Goal: Task Accomplishment & Management: Use online tool/utility

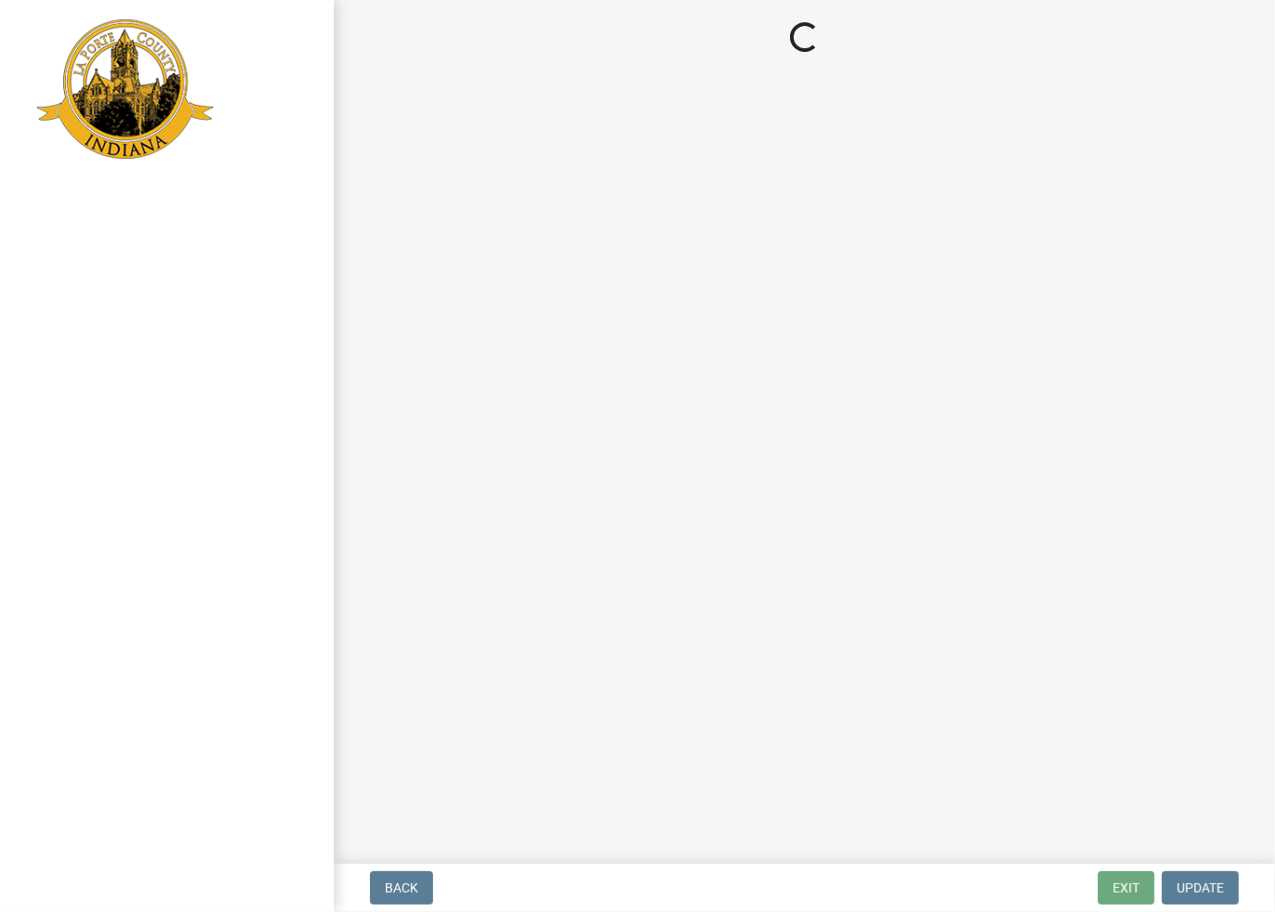
select select "2: 1"
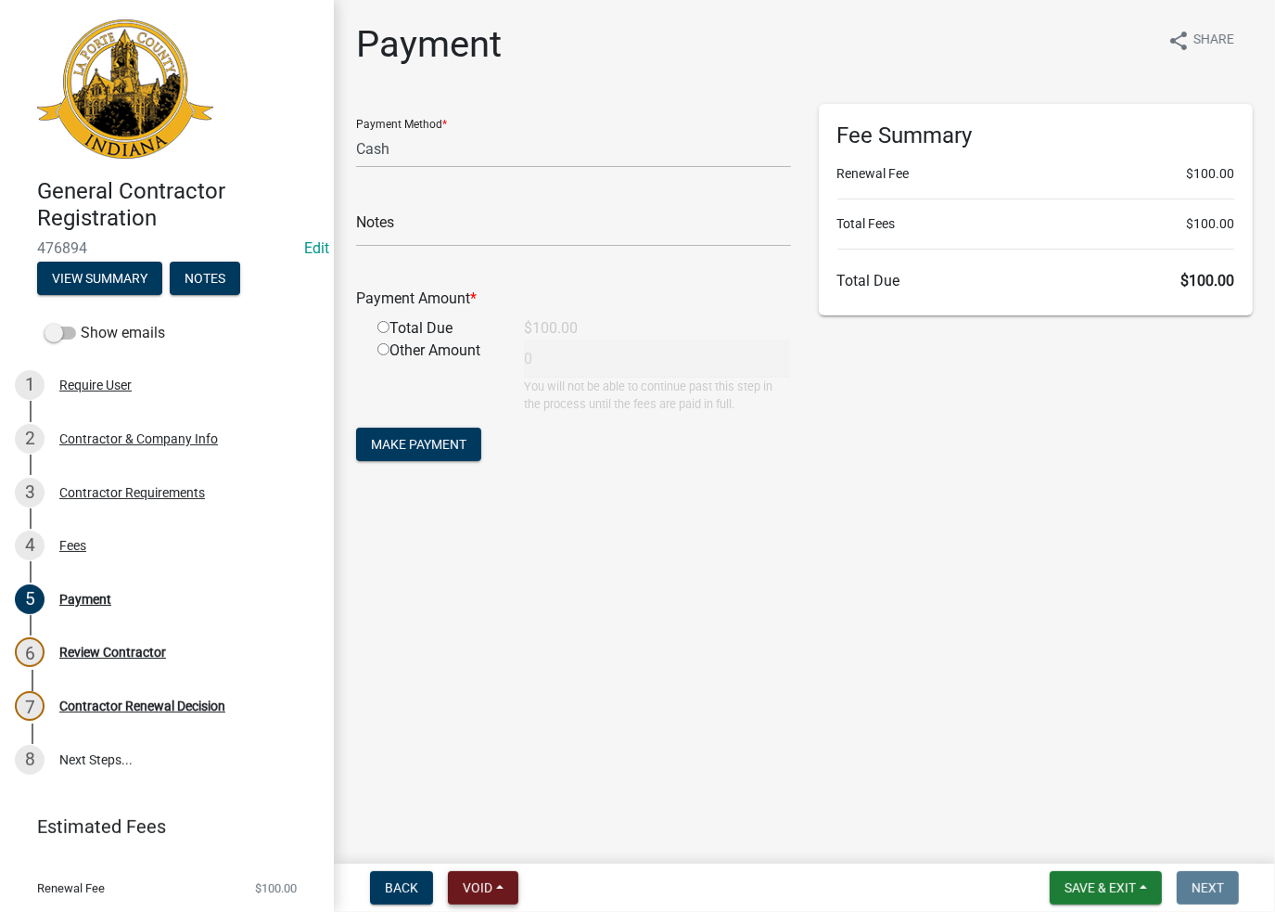
click at [481, 887] on span "Void" at bounding box center [478, 887] width 30 height 15
click at [516, 835] on button "Void" at bounding box center [522, 839] width 148 height 45
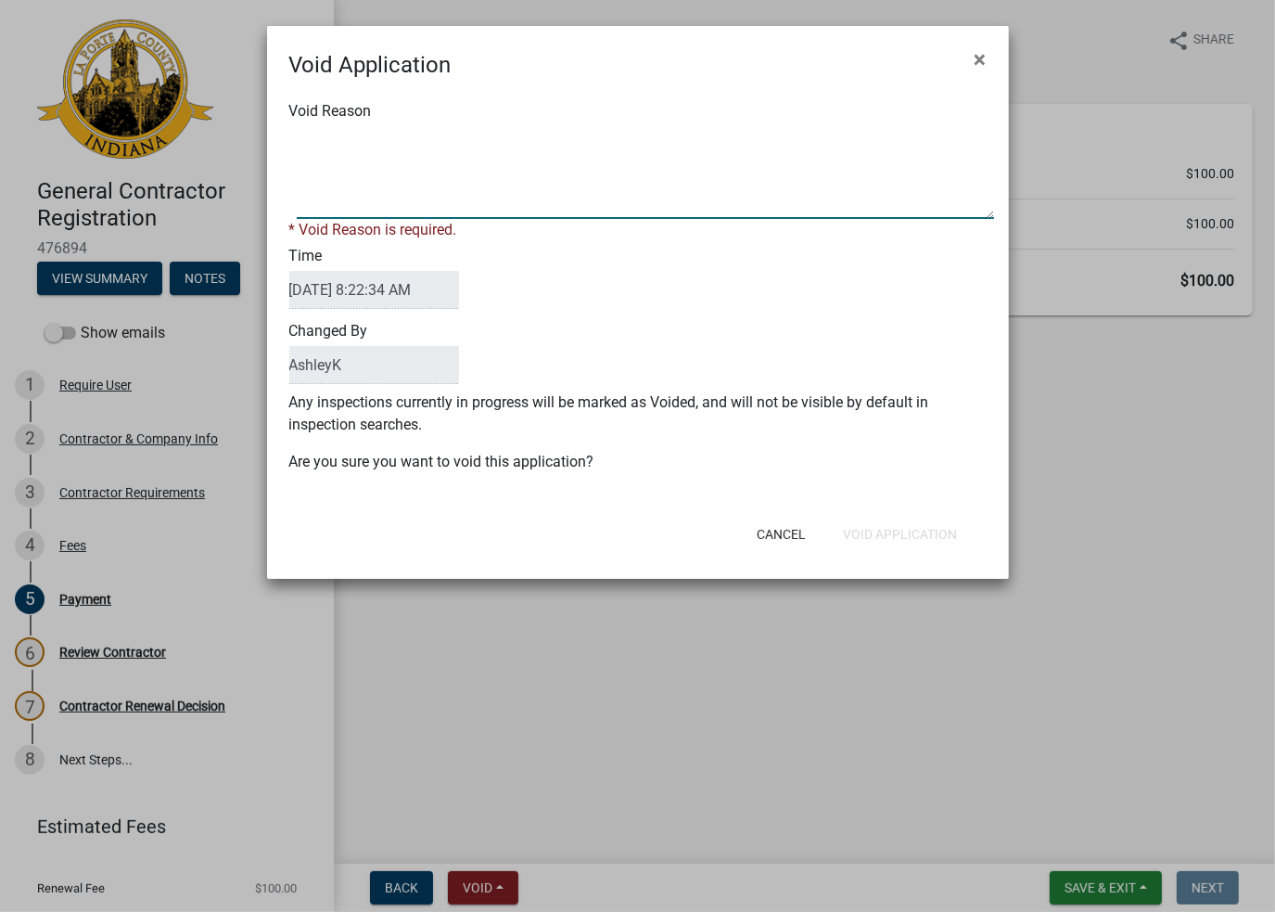
click at [584, 166] on textarea "Void Reason" at bounding box center [645, 172] width 697 height 93
type textarea "void"
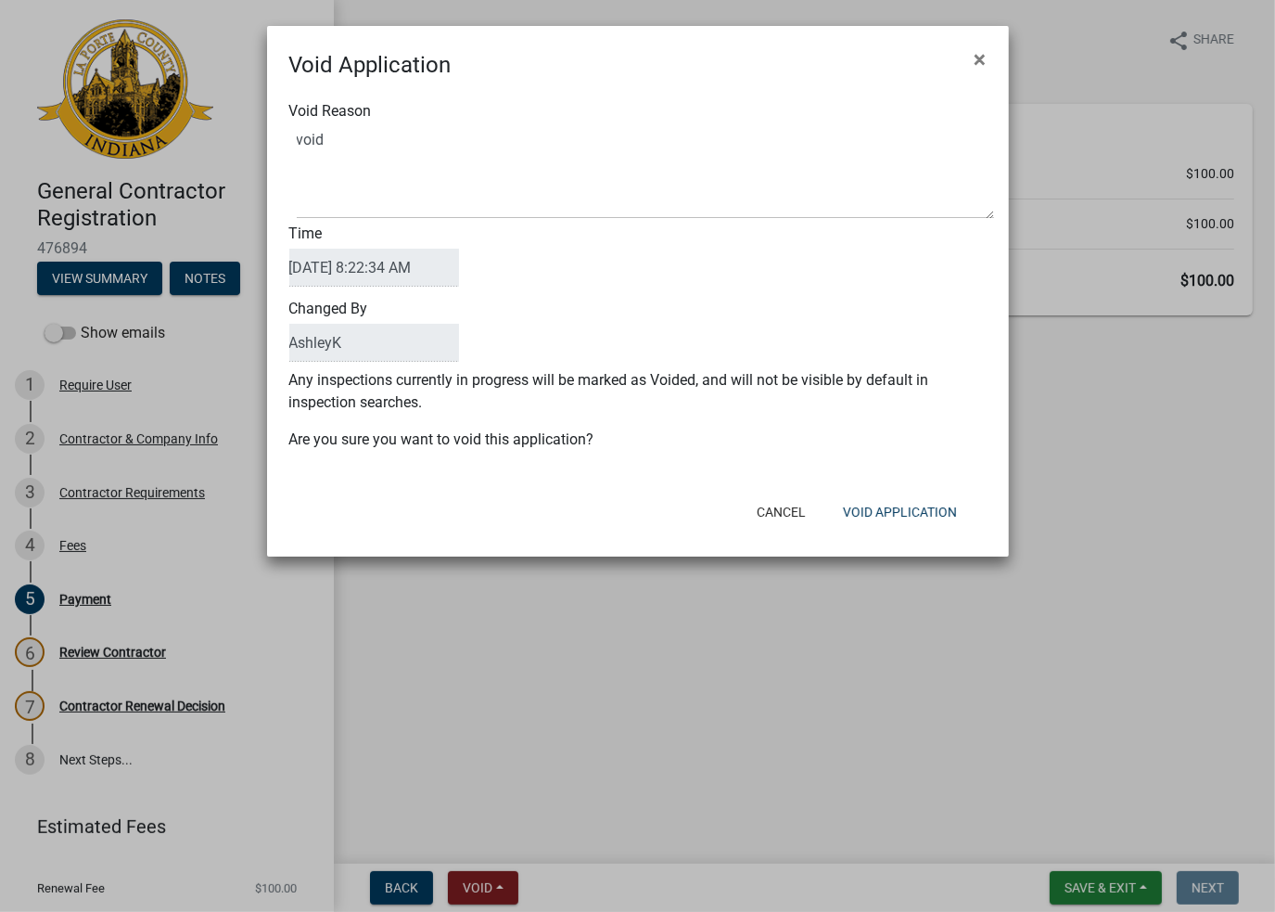
click at [915, 515] on div "Cancel Void Application" at bounding box center [758, 512] width 457 height 48
click at [915, 515] on button "Void Application" at bounding box center [900, 511] width 144 height 33
